Goal: Task Accomplishment & Management: Complete application form

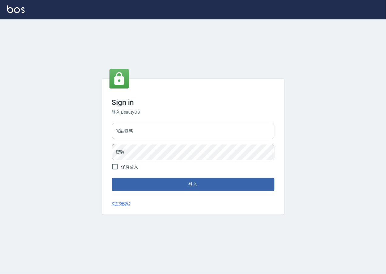
click at [206, 137] on input "電話號碼" at bounding box center [193, 131] width 163 height 16
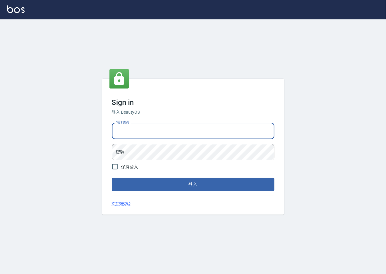
type input "0978210283"
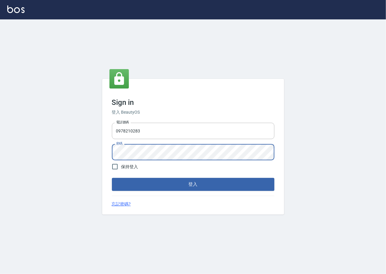
click at [112, 178] on button "登入" at bounding box center [193, 184] width 163 height 13
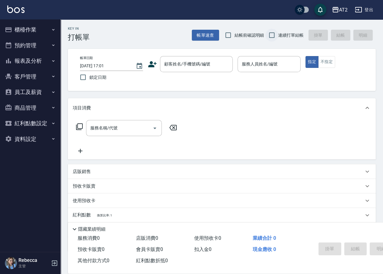
drag, startPoint x: 289, startPoint y: 41, endPoint x: 272, endPoint y: 40, distance: 16.7
click at [289, 41] on label "連續打單結帳" at bounding box center [285, 35] width 38 height 13
click at [279, 35] on span "連續打單結帳" at bounding box center [291, 35] width 25 height 6
click at [279, 35] on input "連續打單結帳" at bounding box center [272, 35] width 13 height 13
checkbox input "true"
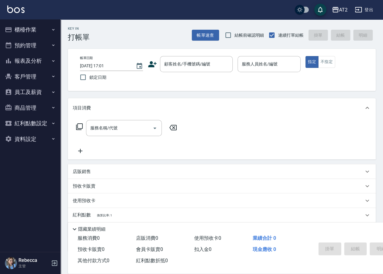
click at [177, 75] on div "帳單日期 [DATE] 17:01 鎖定日期 顧客姓名/手機號碼/編號 顧客姓名/手機號碼/編號 服務人員姓名/編號 服務人員姓名/編號 指定 不指定" at bounding box center [222, 70] width 294 height 28
click at [178, 68] on input "顧客姓名/手機號碼/編號" at bounding box center [192, 64] width 58 height 11
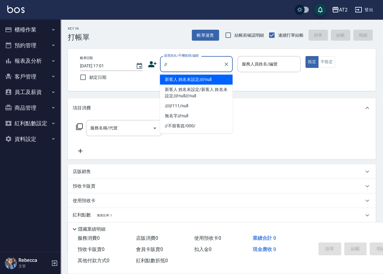
type input "新客人 姓名未設定////null"
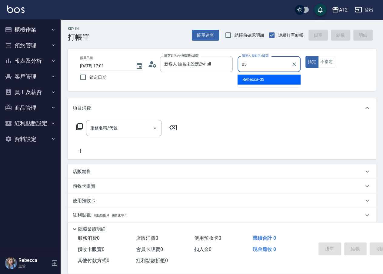
type input "05"
type button "true"
type input "[PERSON_NAME]-05"
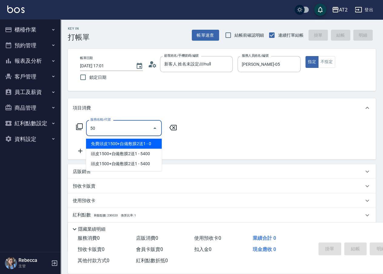
type input "501"
type input "100"
type input "染髮(501)"
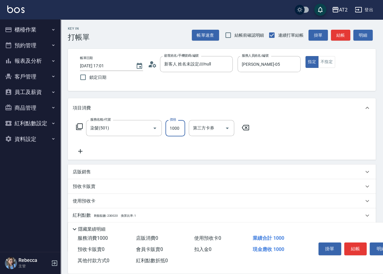
type input "2"
type input "0"
type input "22"
type input "20"
type input "228"
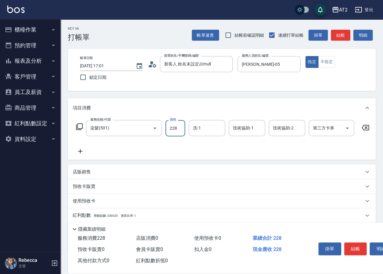
type input "220"
type input "228"
type input "0"
type input "26"
type input "20"
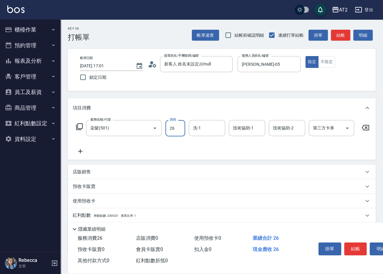
type input "268"
type input "260"
type input "2680"
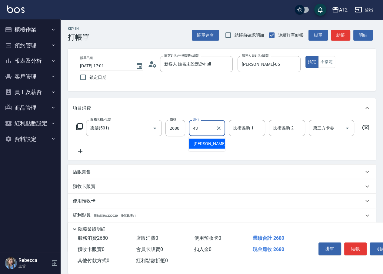
type input "[PERSON_NAME]-43"
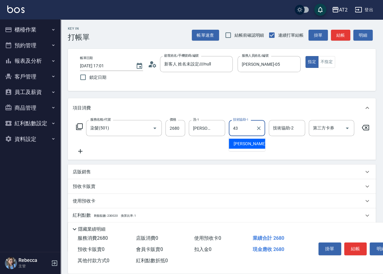
type input "[PERSON_NAME]-43"
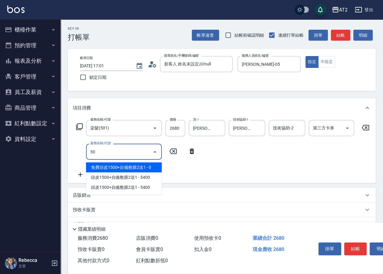
type input "502"
type input "310"
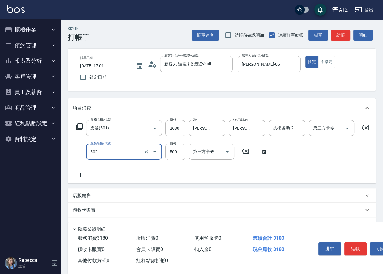
type input "漂髮(502)"
type input "0"
type input "260"
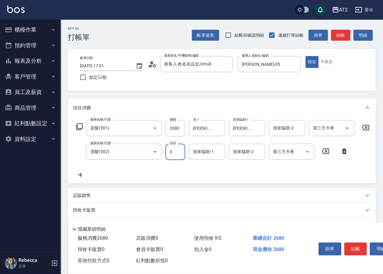
type input "0"
type input "[PERSON_NAME]-43"
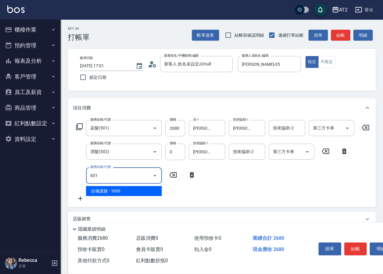
type input "601"
type input "360"
type input "自備護髮(601)"
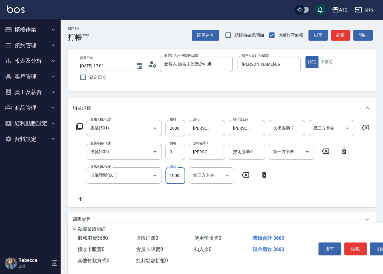
type input "2"
type input "260"
type input "25"
type input "270"
type input "250"
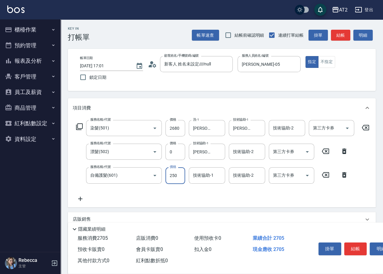
type input "290"
type input "2500"
type input "510"
type input "2500"
type input "[PERSON_NAME]-43"
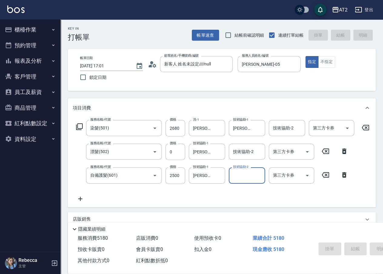
type input "[DATE] 17:02"
type input "0"
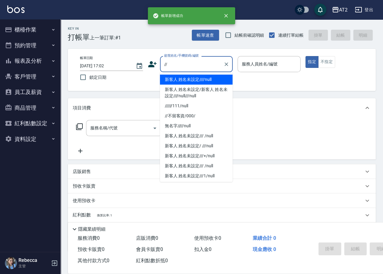
type input "新客人 姓名未設定////null"
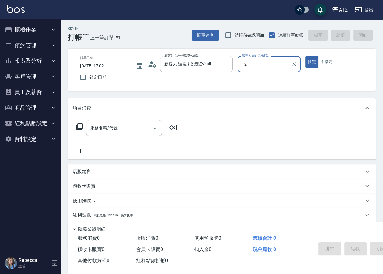
type input "Mandy-12"
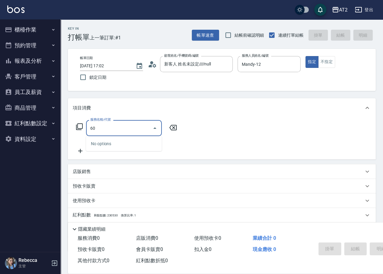
type input "601"
type input "100"
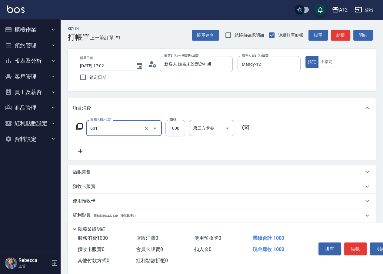
type input "自備護髮(601)"
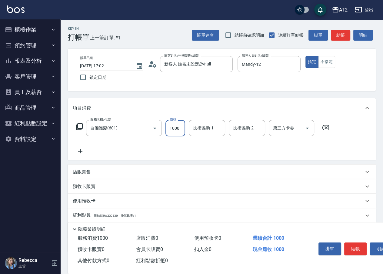
type input "2"
type input "0"
type input "23"
type input "20"
type input "2300"
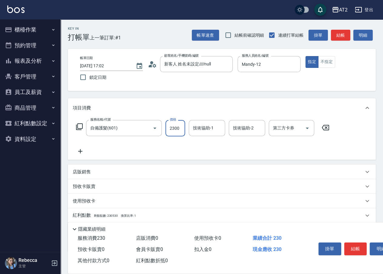
type input "230"
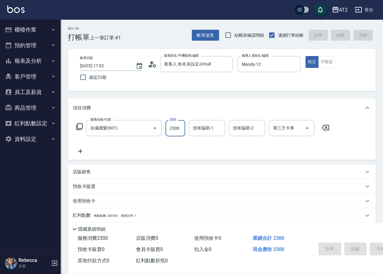
type input "0"
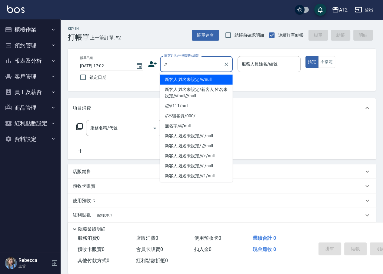
type input "//"
type input "0"
type input "新客人 姓名未設定////null"
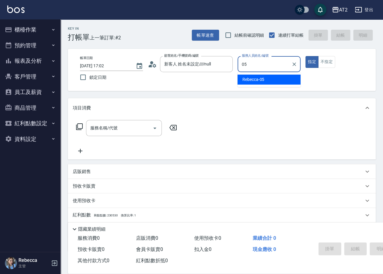
type input "[PERSON_NAME]-05"
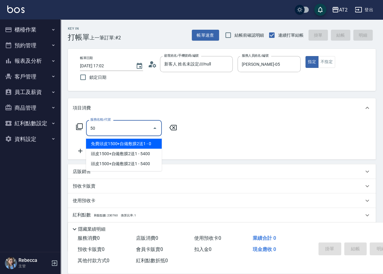
type input "501"
type input "100"
type input "染髮(501)"
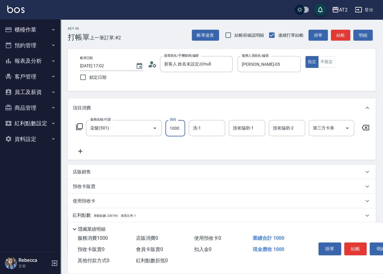
type input "2"
type input "0"
type input "29"
type input "20"
type input "298"
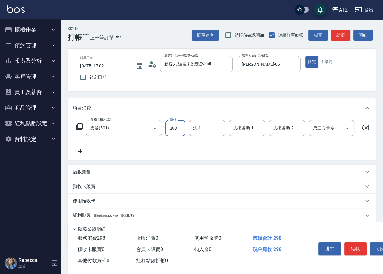
type input "290"
type input "2980"
type input "[PERSON_NAME]-32"
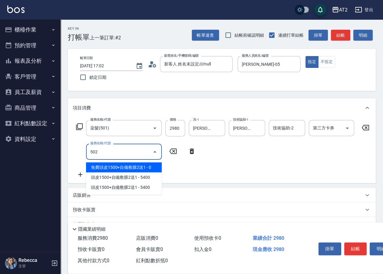
type input "502"
type input "340"
type input "漂髮(502)"
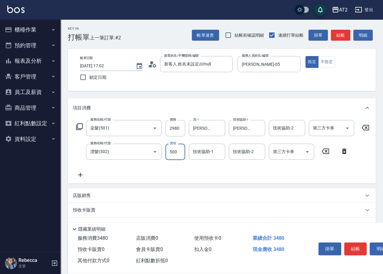
type input "0"
type input "290"
type input "0"
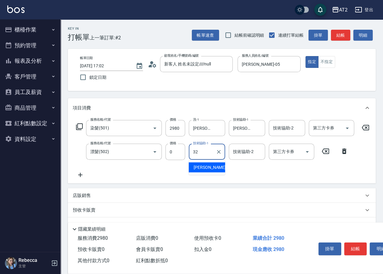
type input "[PERSON_NAME]-32"
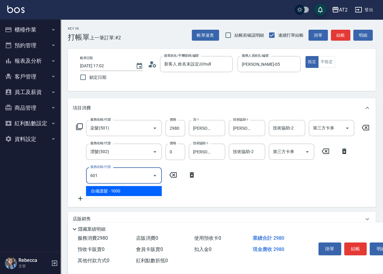
type input "601"
type input "390"
type input "自備護髮(601)"
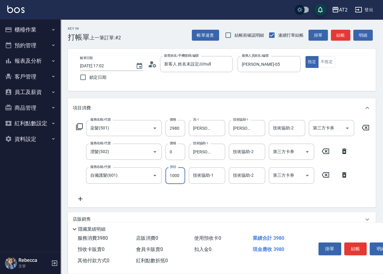
type input "1"
type input "290"
type input "150"
type input "440"
type input "1500"
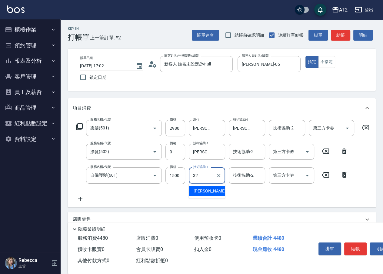
type input "[PERSON_NAME]-32"
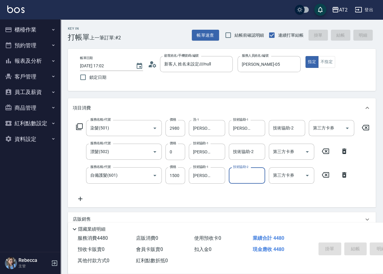
type input "[DATE] 17:03"
type input "0"
